Goal: Task Accomplishment & Management: Use online tool/utility

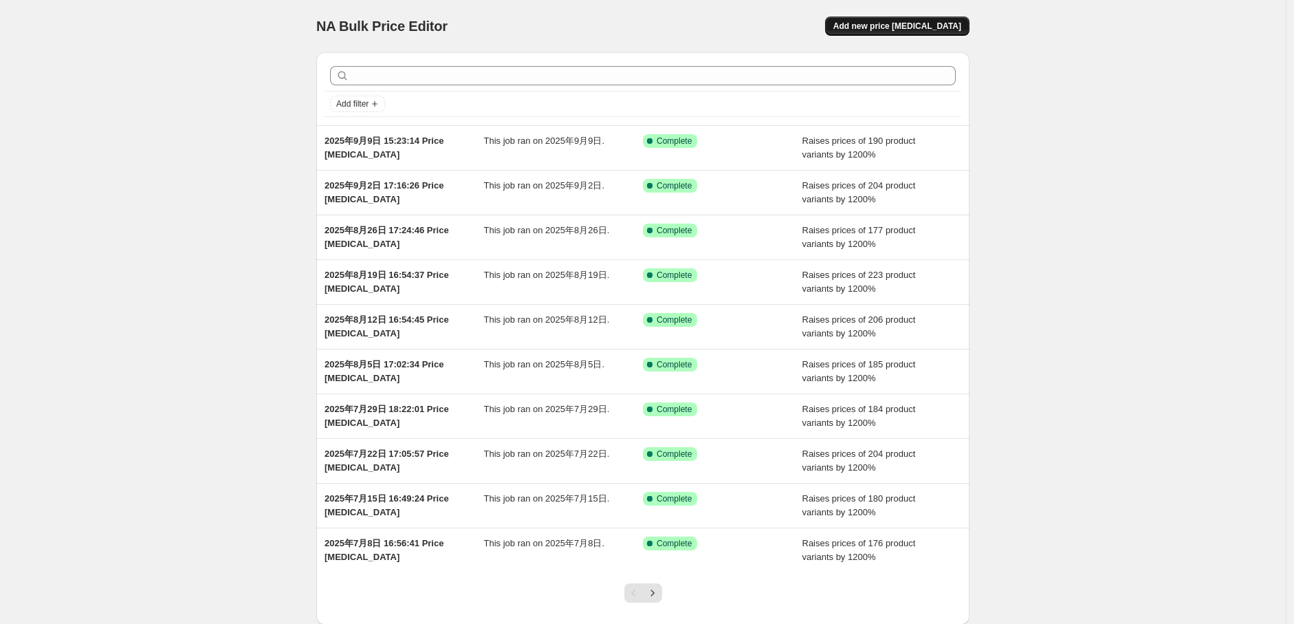
click at [908, 24] on span "Add new price [MEDICAL_DATA]" at bounding box center [897, 26] width 128 height 11
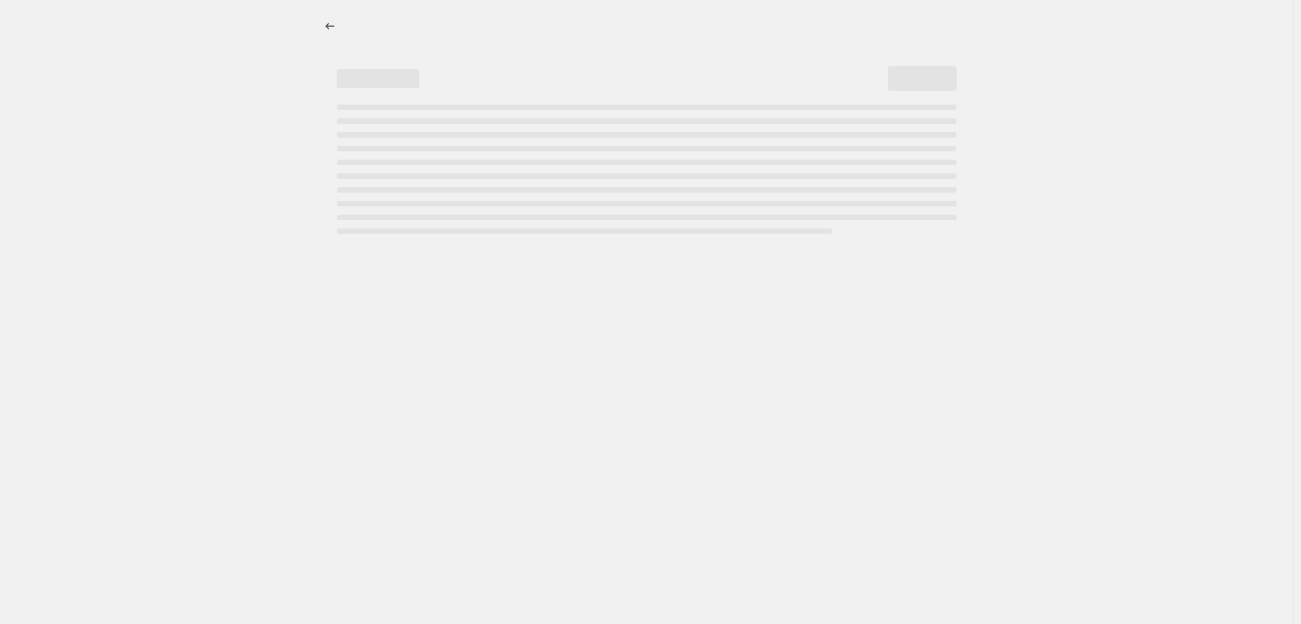
select select "percentage"
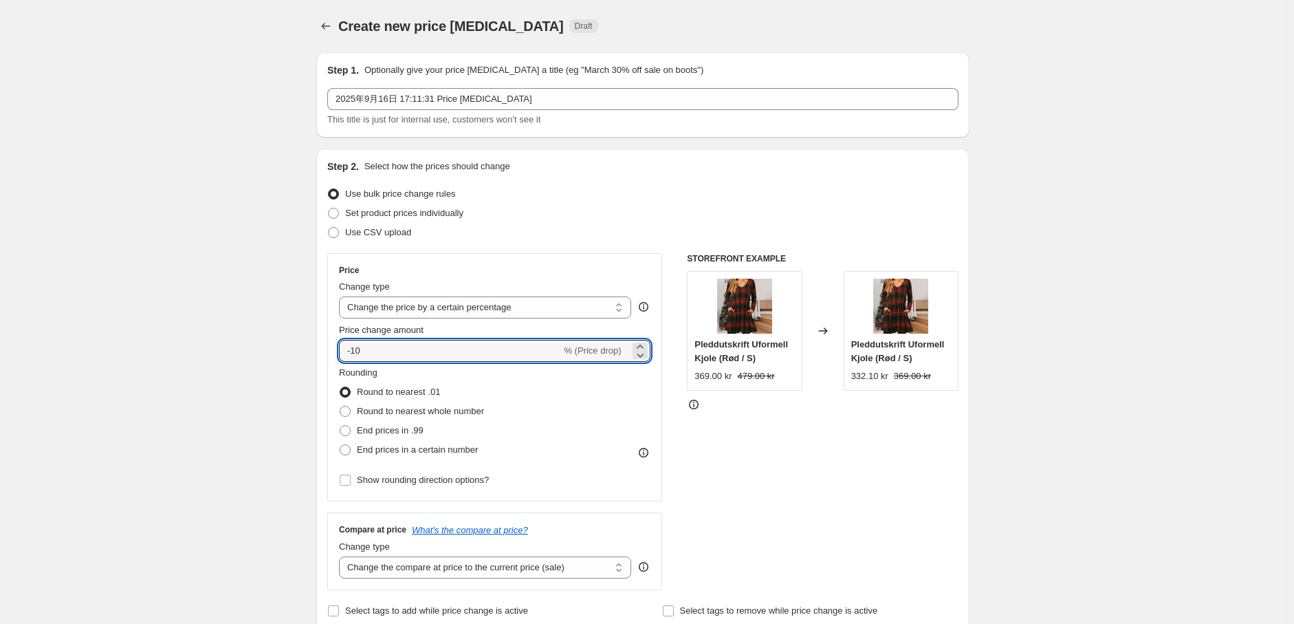
drag, startPoint x: 388, startPoint y: 339, endPoint x: 290, endPoint y: 353, distance: 98.7
type input "1200"
click at [351, 448] on span at bounding box center [345, 449] width 11 height 11
click at [340, 445] on input "End prices in a certain number" at bounding box center [340, 444] width 1 height 1
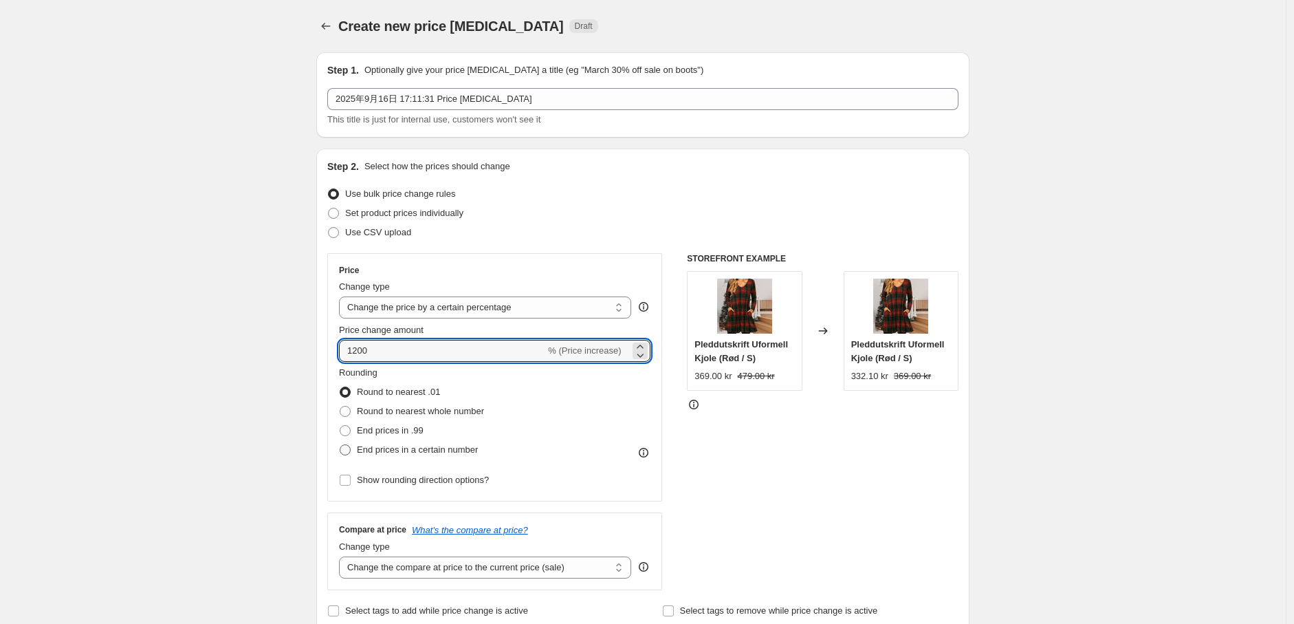
radio input "true"
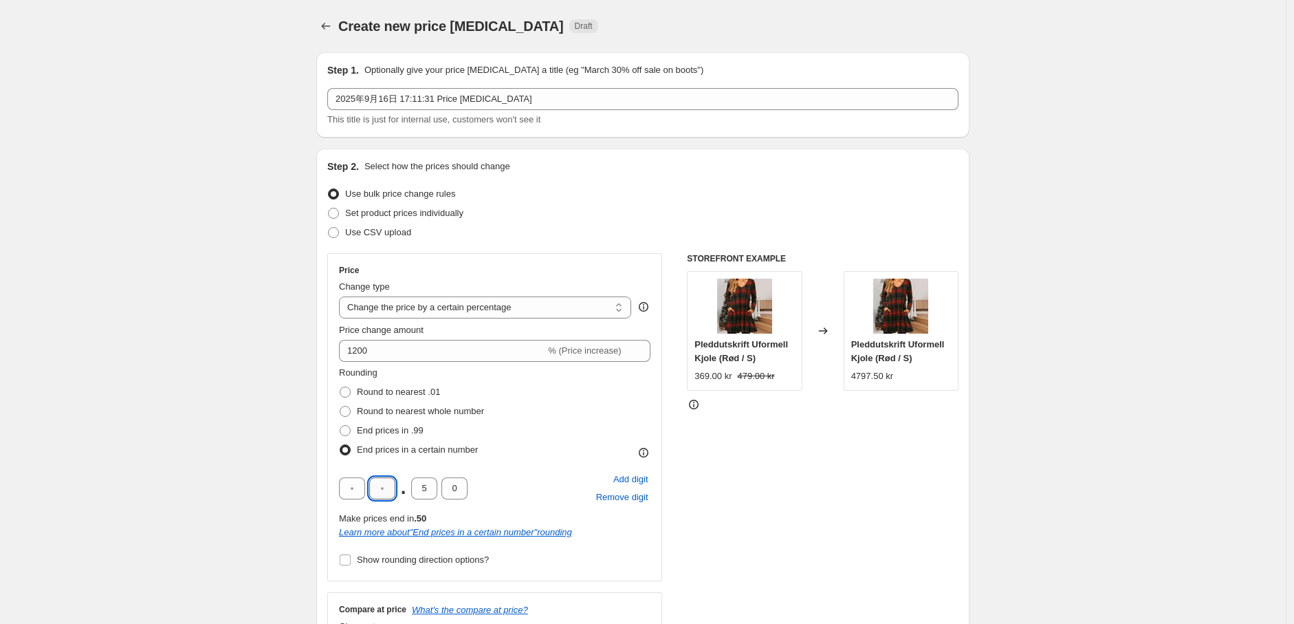
click at [386, 491] on input "text" at bounding box center [382, 488] width 26 height 22
type input "9"
drag, startPoint x: 437, startPoint y: 487, endPoint x: 365, endPoint y: 497, distance: 72.2
click at [365, 497] on div "9 . 5 0" at bounding box center [403, 488] width 129 height 22
type input "0"
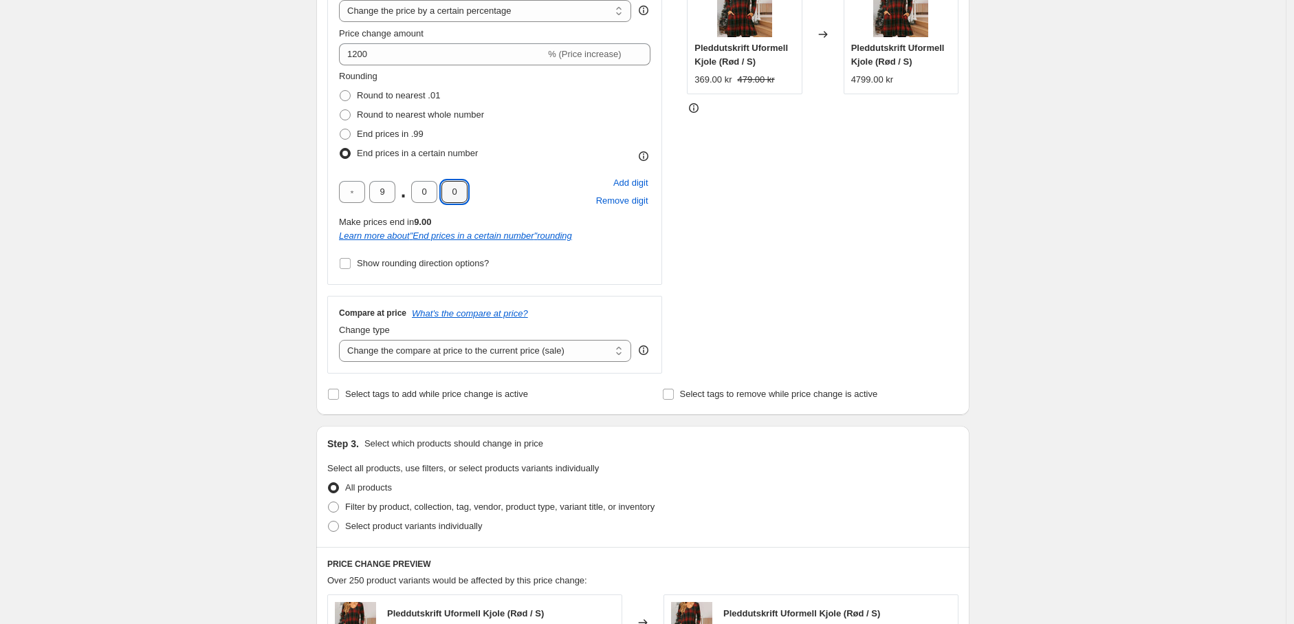
scroll to position [305, 0]
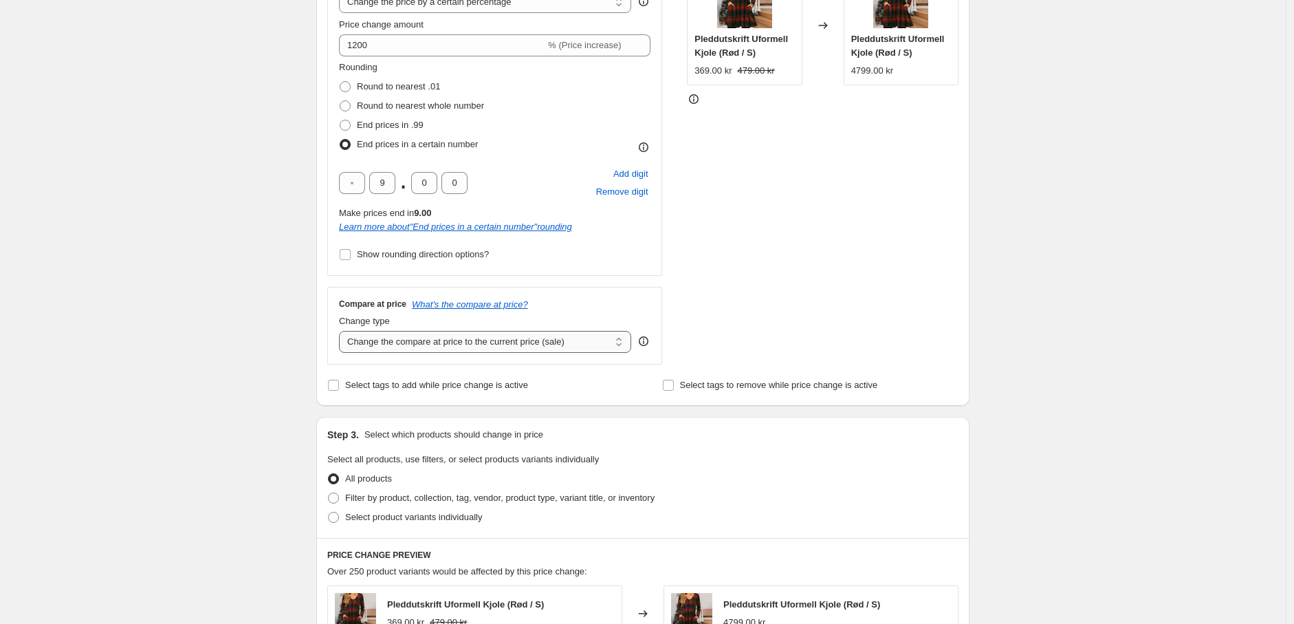
click at [461, 340] on select "Change the compare at price to the current price (sale) Change the compare at p…" at bounding box center [485, 342] width 292 height 22
select select "percentage"
click at [342, 331] on select "Change the compare at price to the current price (sale) Change the compare at p…" at bounding box center [485, 342] width 292 height 22
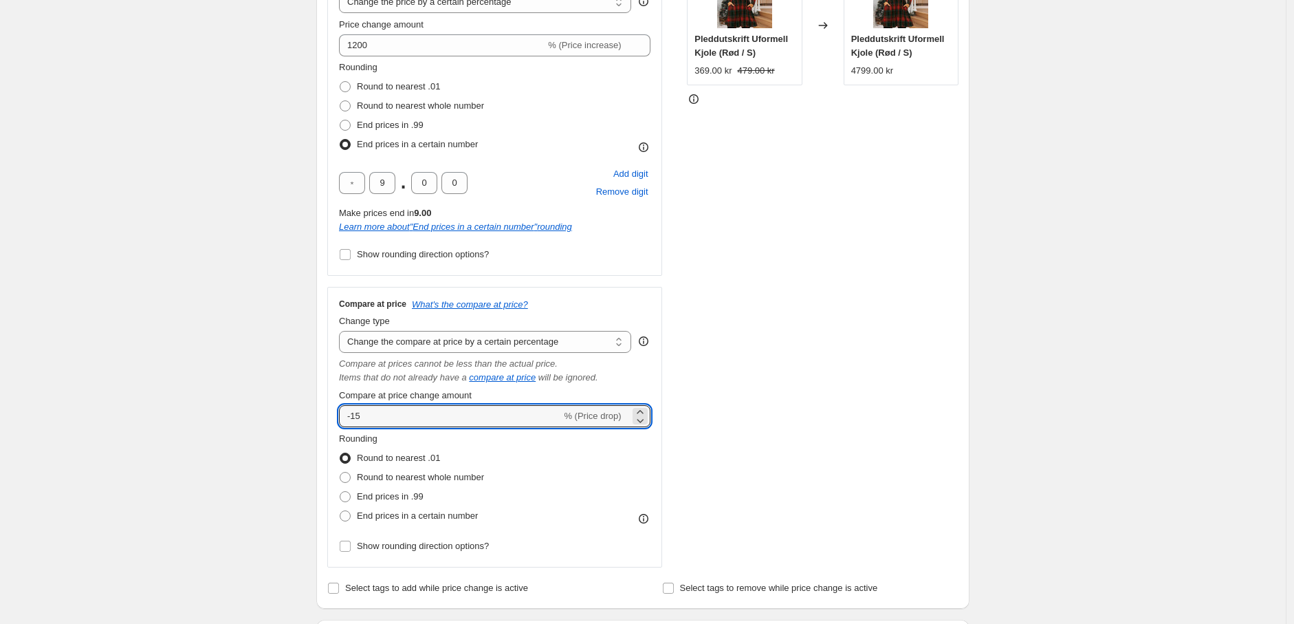
drag, startPoint x: 428, startPoint y: 406, endPoint x: 298, endPoint y: 415, distance: 129.6
click at [298, 415] on div "Create new price [MEDICAL_DATA]. This page is ready Create new price [MEDICAL_D…" at bounding box center [643, 523] width 1286 height 1657
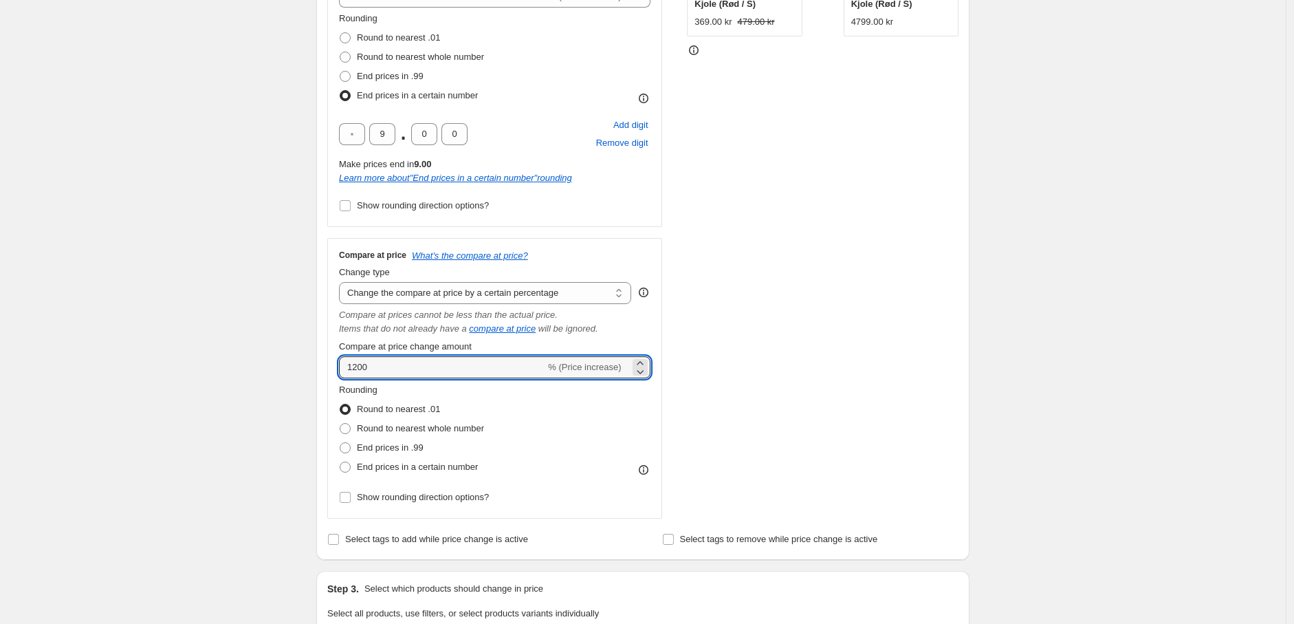
scroll to position [382, 0]
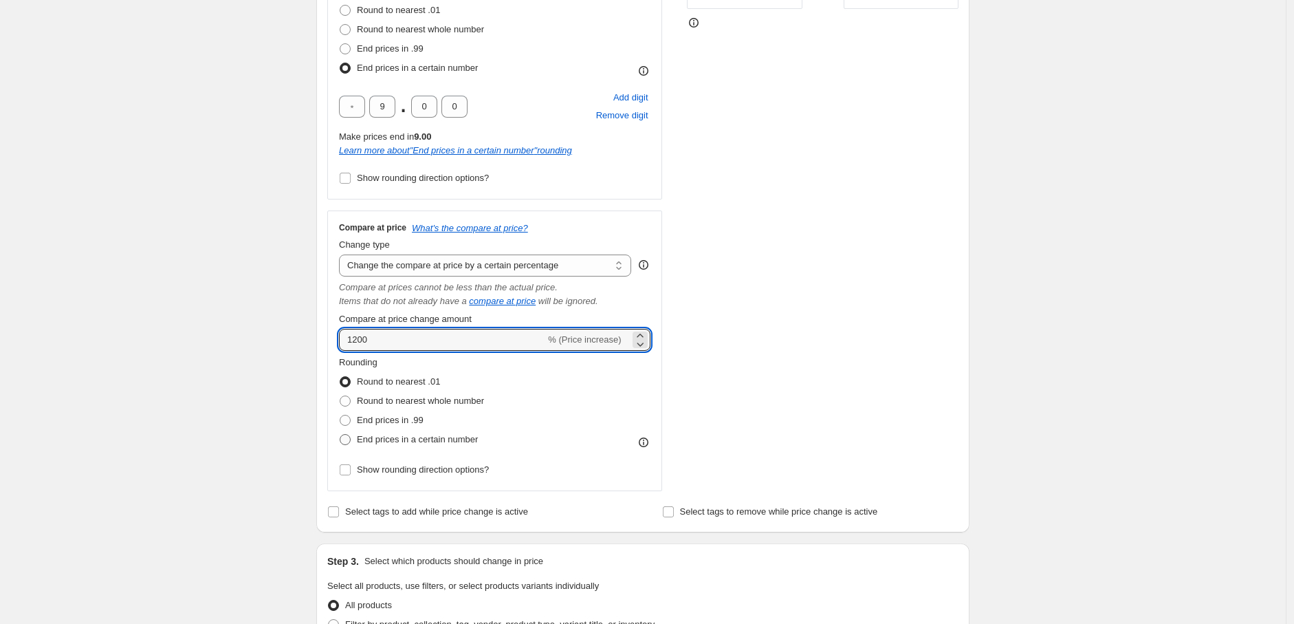
type input "1200"
click at [344, 443] on span at bounding box center [345, 439] width 11 height 11
click at [340, 435] on input "End prices in a certain number" at bounding box center [340, 434] width 1 height 1
radio input "true"
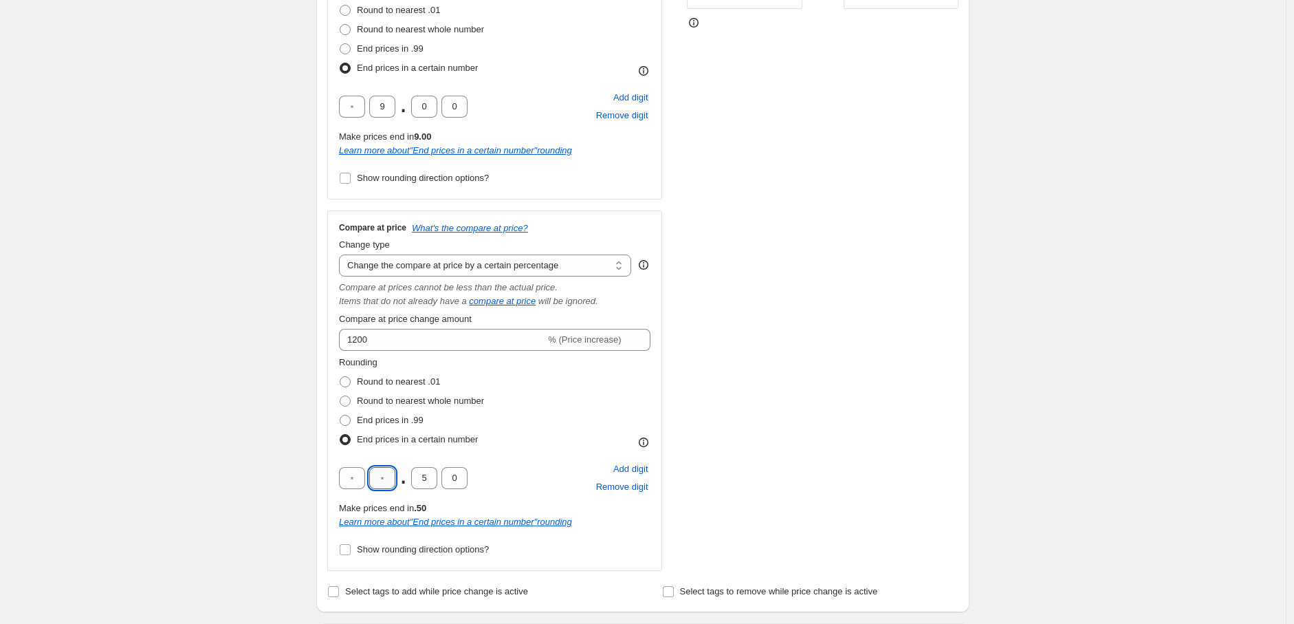
click at [394, 476] on input "text" at bounding box center [382, 478] width 26 height 22
type input "9"
drag, startPoint x: 431, startPoint y: 476, endPoint x: 415, endPoint y: 477, distance: 16.6
click at [415, 477] on input "5" at bounding box center [424, 478] width 26 height 22
type input "0"
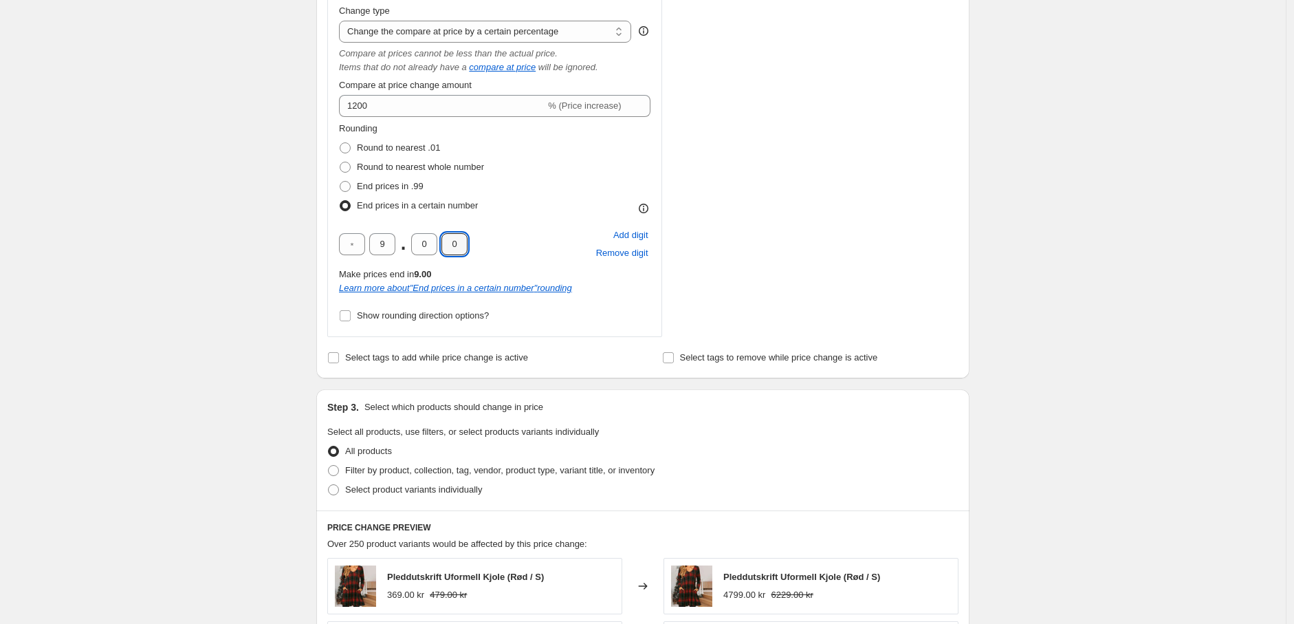
scroll to position [688, 0]
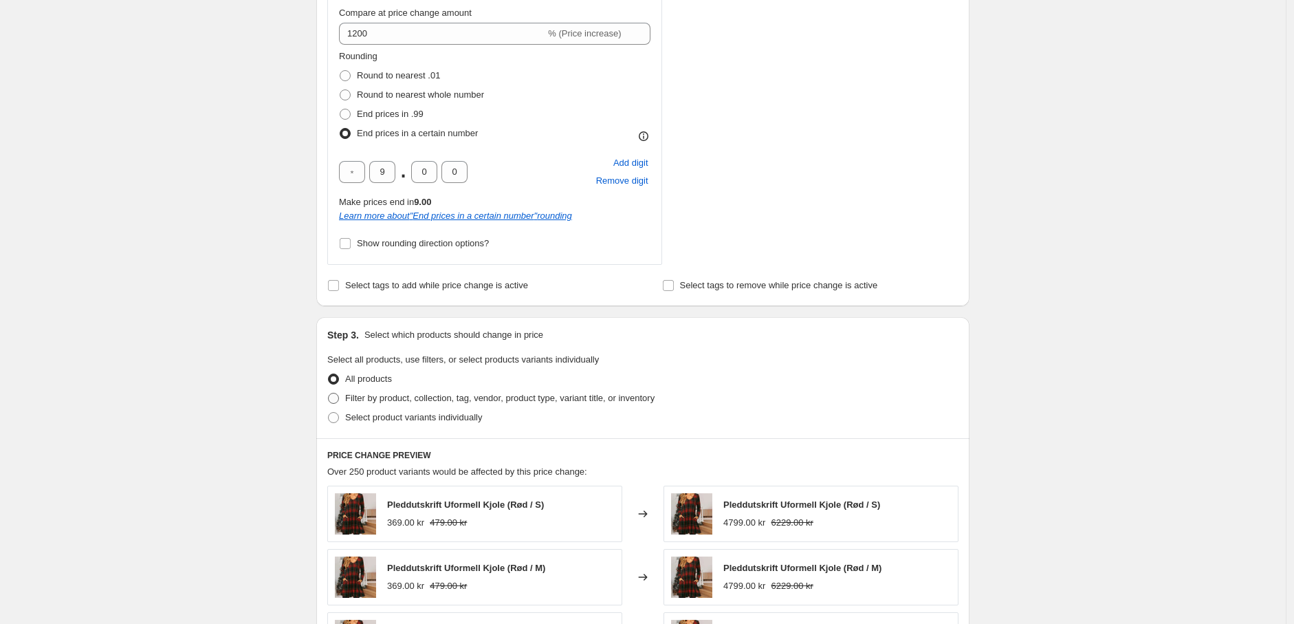
click at [337, 398] on span at bounding box center [333, 398] width 11 height 11
click at [329, 393] on input "Filter by product, collection, tag, vendor, product type, variant title, or inv…" at bounding box center [328, 393] width 1 height 1
radio input "true"
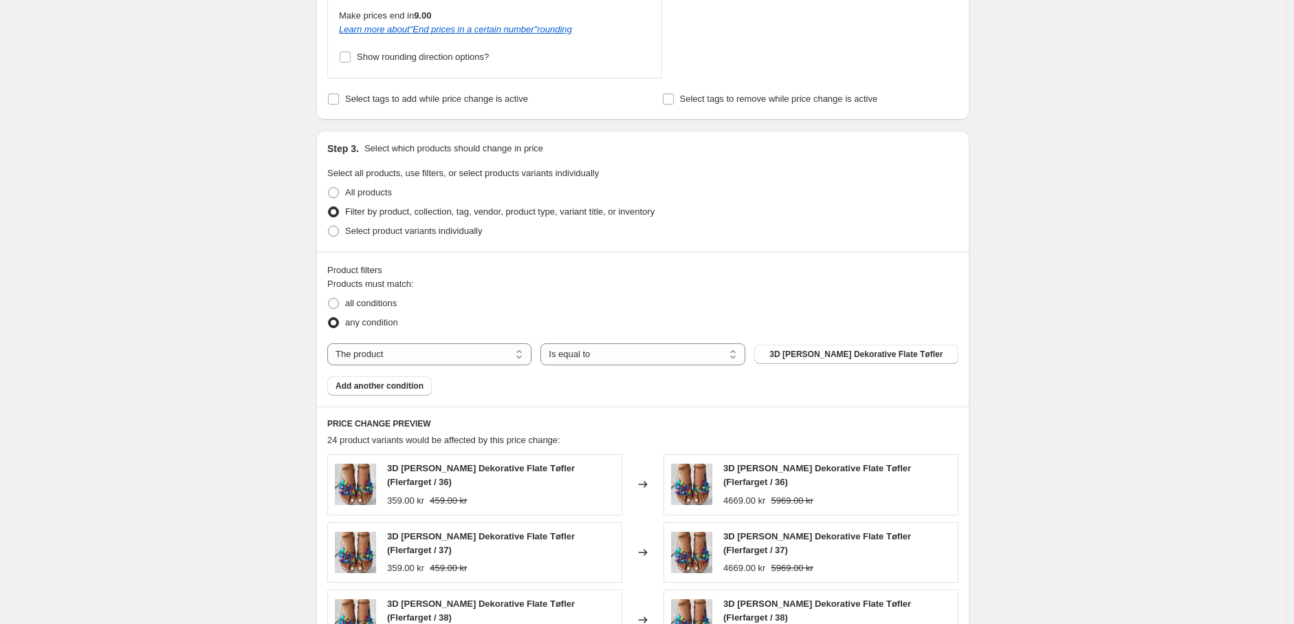
scroll to position [916, 0]
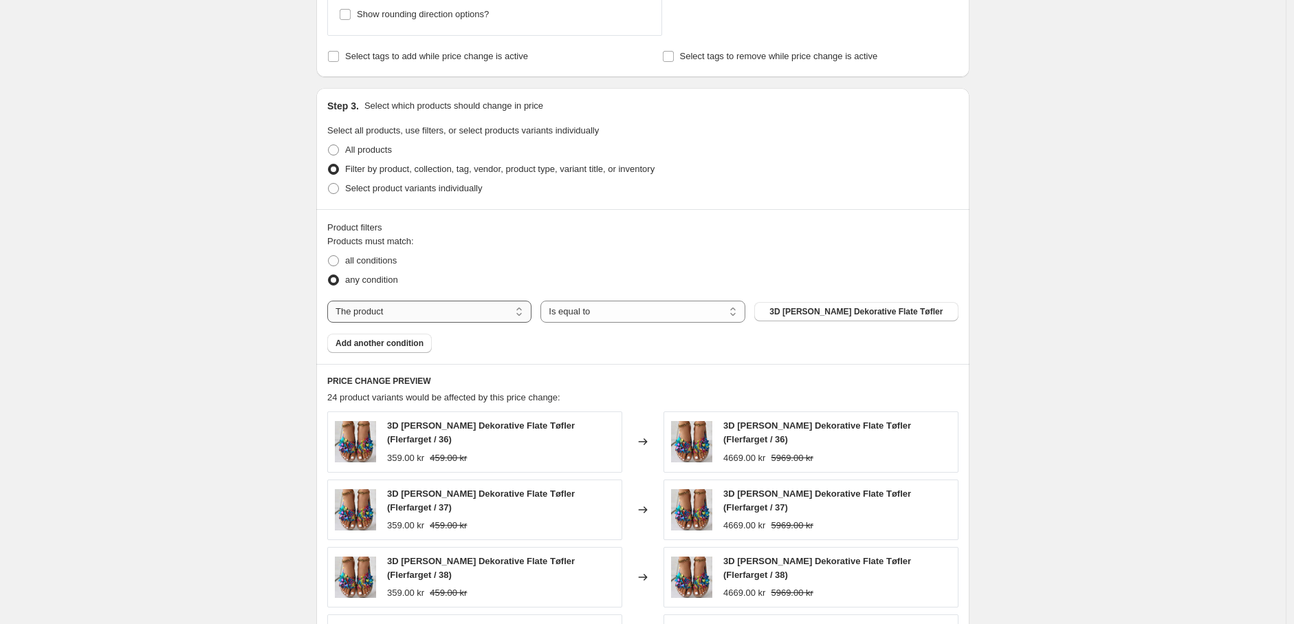
click at [443, 318] on select "The product The product's collection The product's tag The product's vendor The…" at bounding box center [429, 311] width 204 height 22
select select "tag"
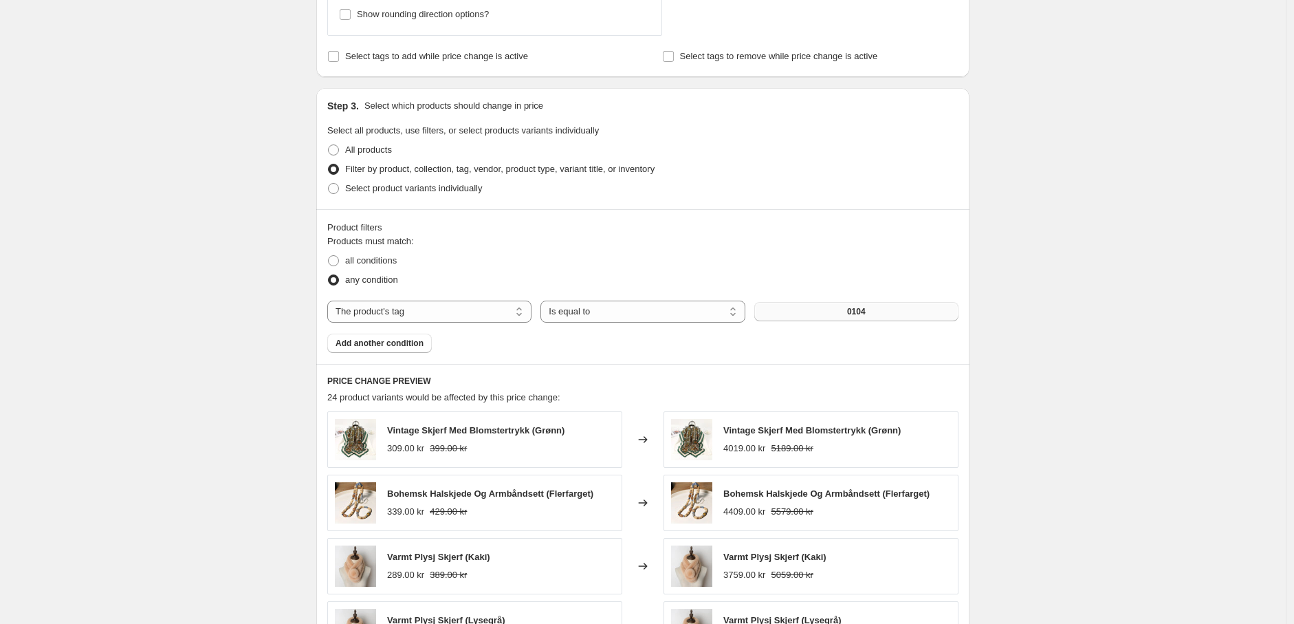
click at [876, 316] on button "0104" at bounding box center [856, 311] width 204 height 19
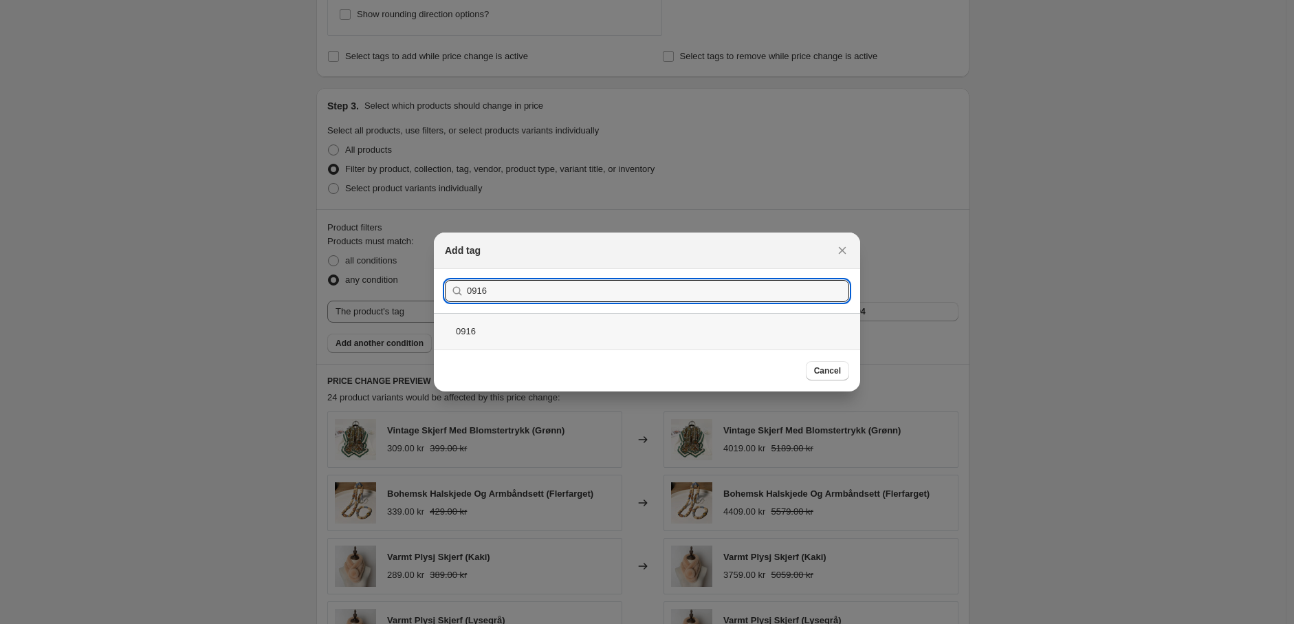
type input "0916"
click at [534, 325] on div "0916" at bounding box center [647, 331] width 426 height 36
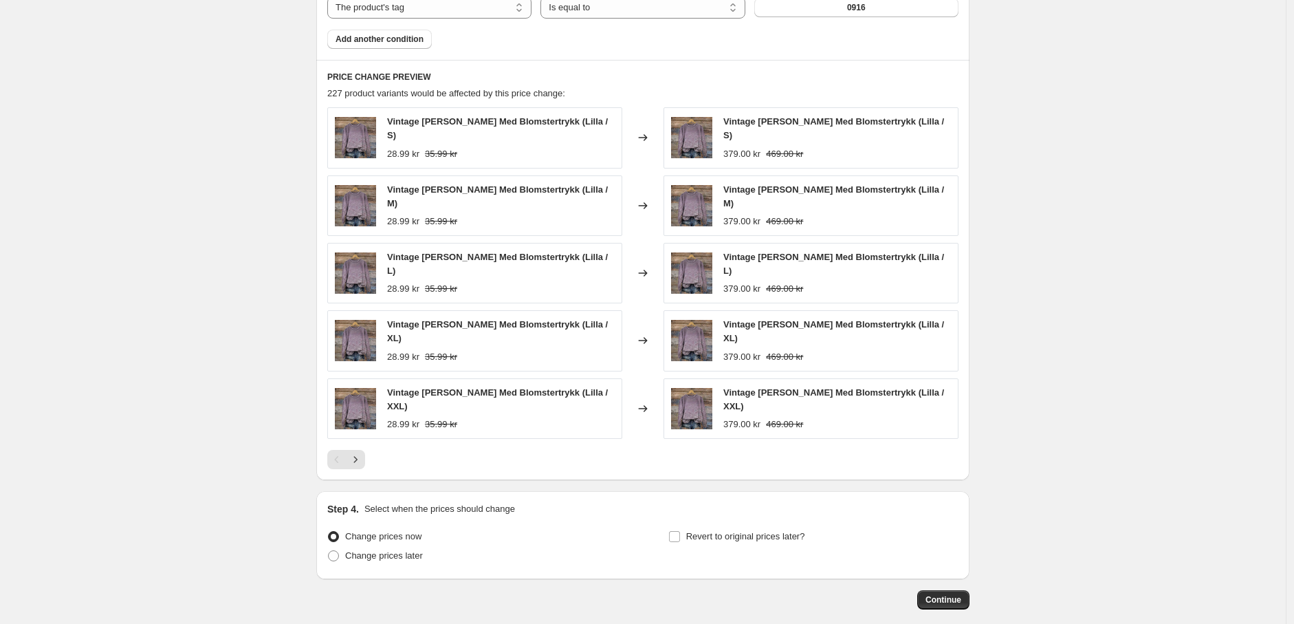
scroll to position [1222, 0]
click at [945, 593] on span "Continue" at bounding box center [943, 598] width 36 height 11
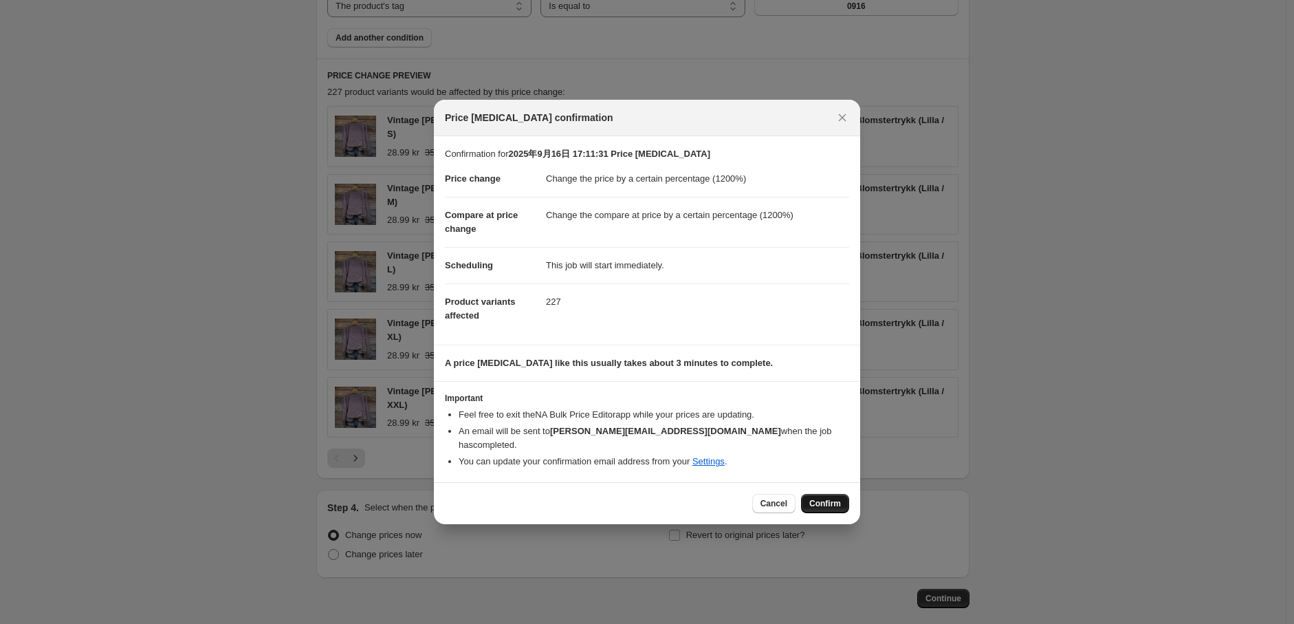
click at [825, 502] on span "Confirm" at bounding box center [825, 503] width 32 height 11
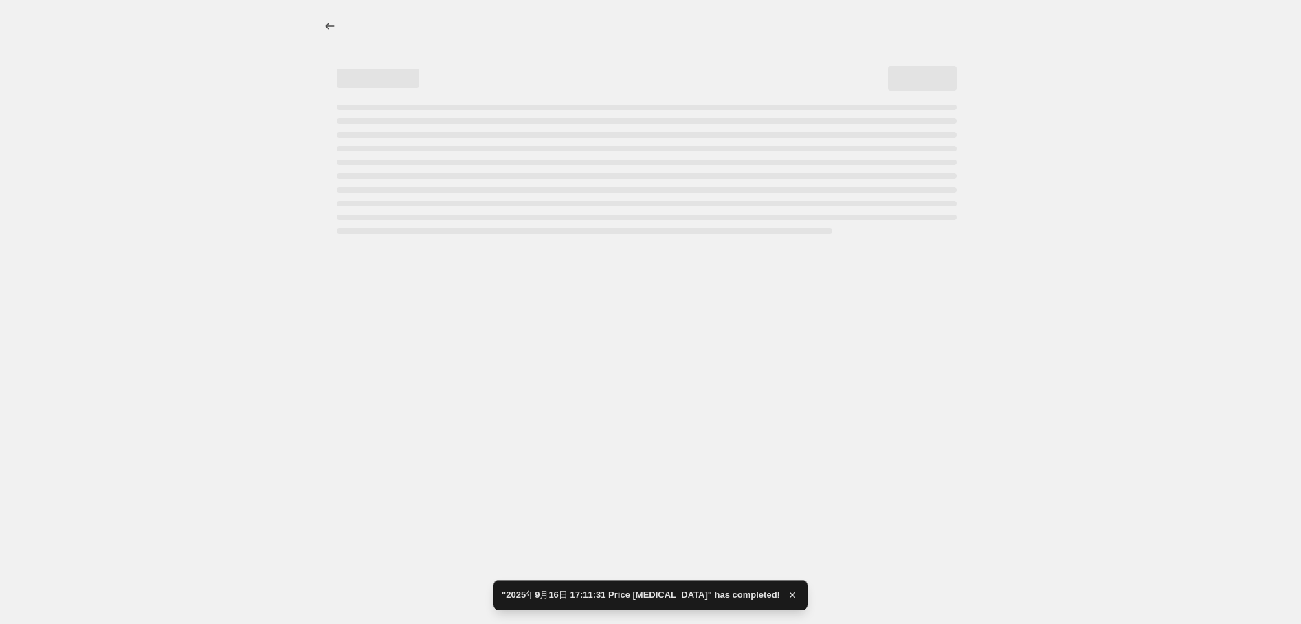
select select "percentage"
select select "tag"
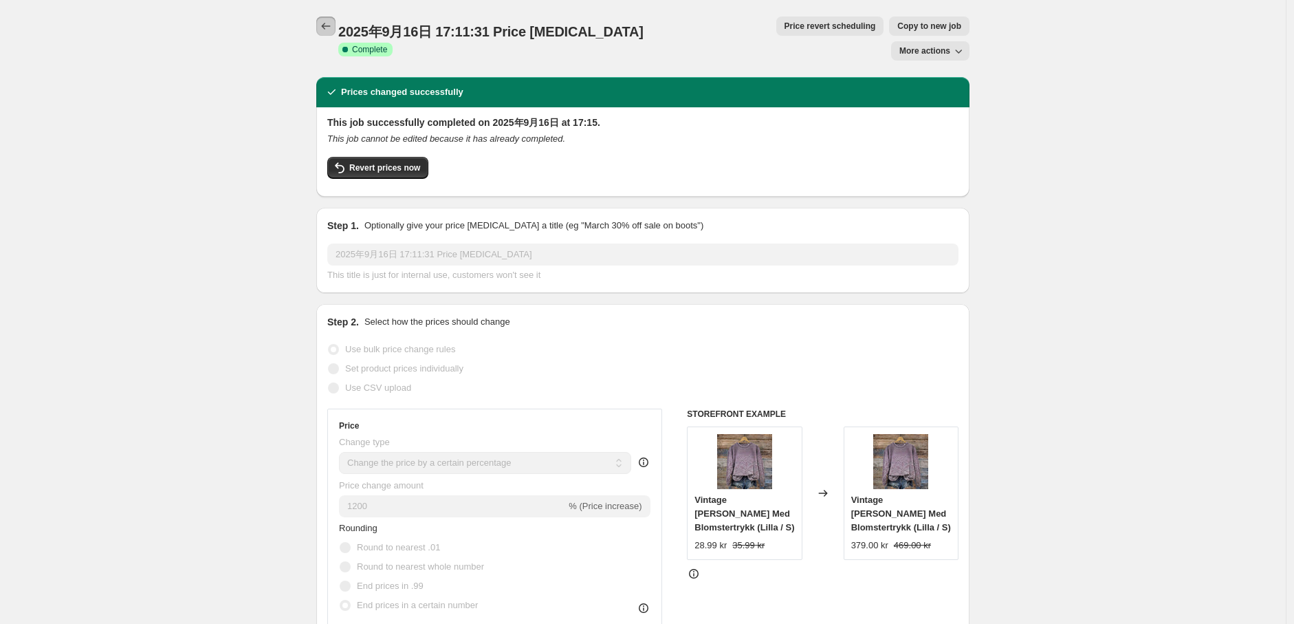
click at [332, 28] on icon "Price change jobs" at bounding box center [326, 26] width 14 height 14
